Goal: Transaction & Acquisition: Purchase product/service

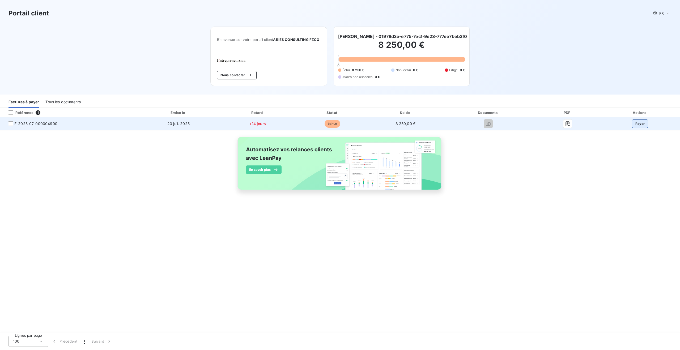
click at [634, 127] on button "Payer" at bounding box center [640, 123] width 16 height 8
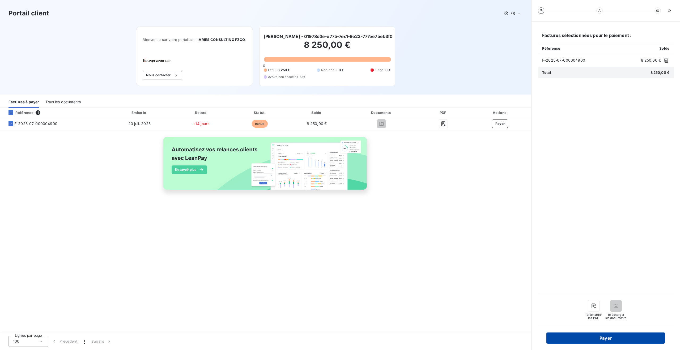
click at [603, 340] on button "Payer" at bounding box center [605, 337] width 119 height 11
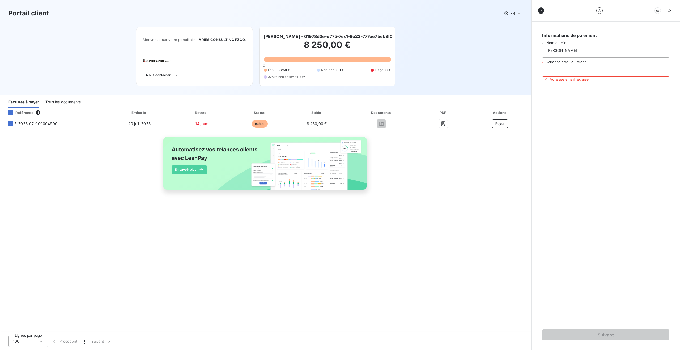
click at [563, 69] on input "Adresse email du client" at bounding box center [605, 69] width 127 height 15
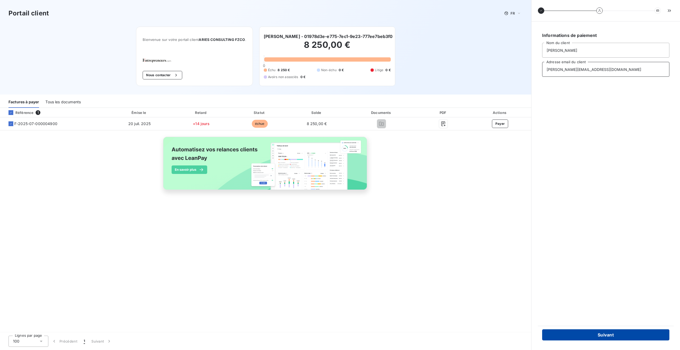
type input "[PERSON_NAME][EMAIL_ADDRESS][DOMAIN_NAME]"
click at [627, 332] on button "Suivant" at bounding box center [605, 334] width 127 height 11
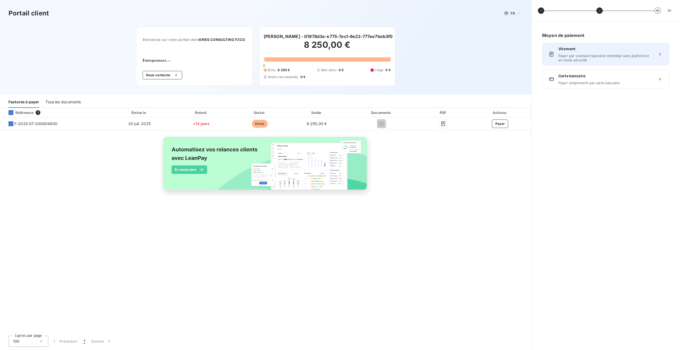
click at [585, 49] on span "Virement" at bounding box center [605, 48] width 95 height 5
